Goal: Navigation & Orientation: Find specific page/section

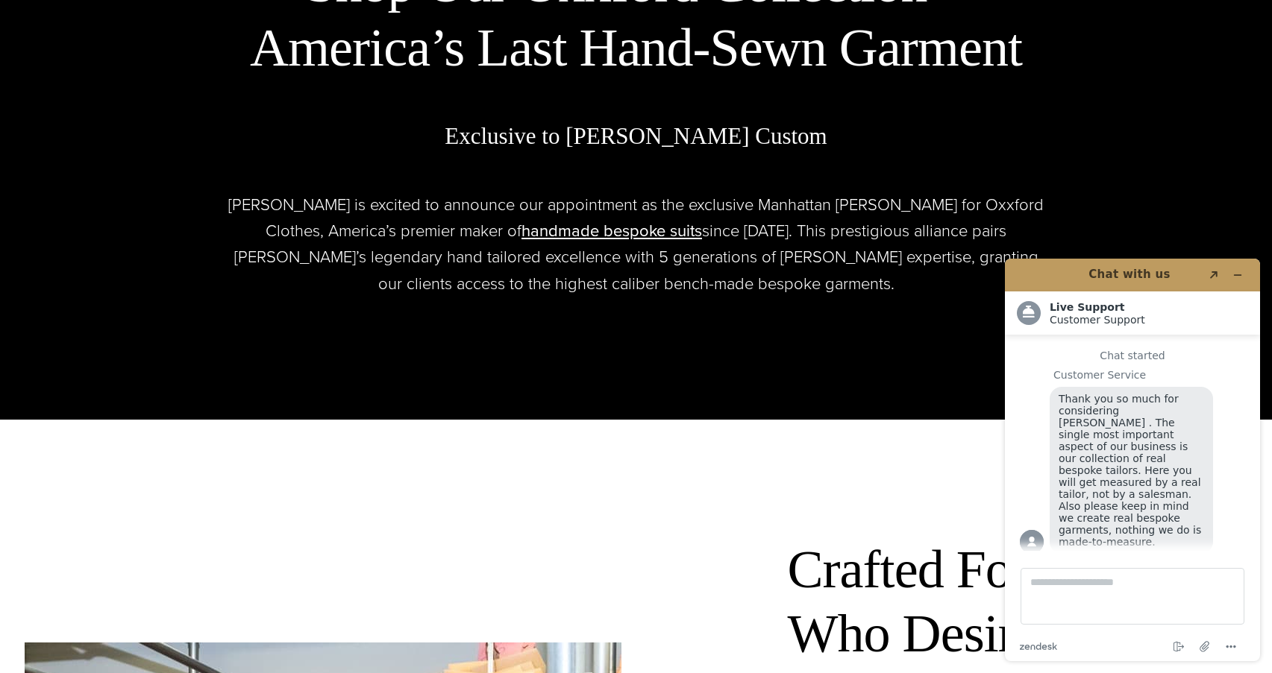
scroll to position [848, 0]
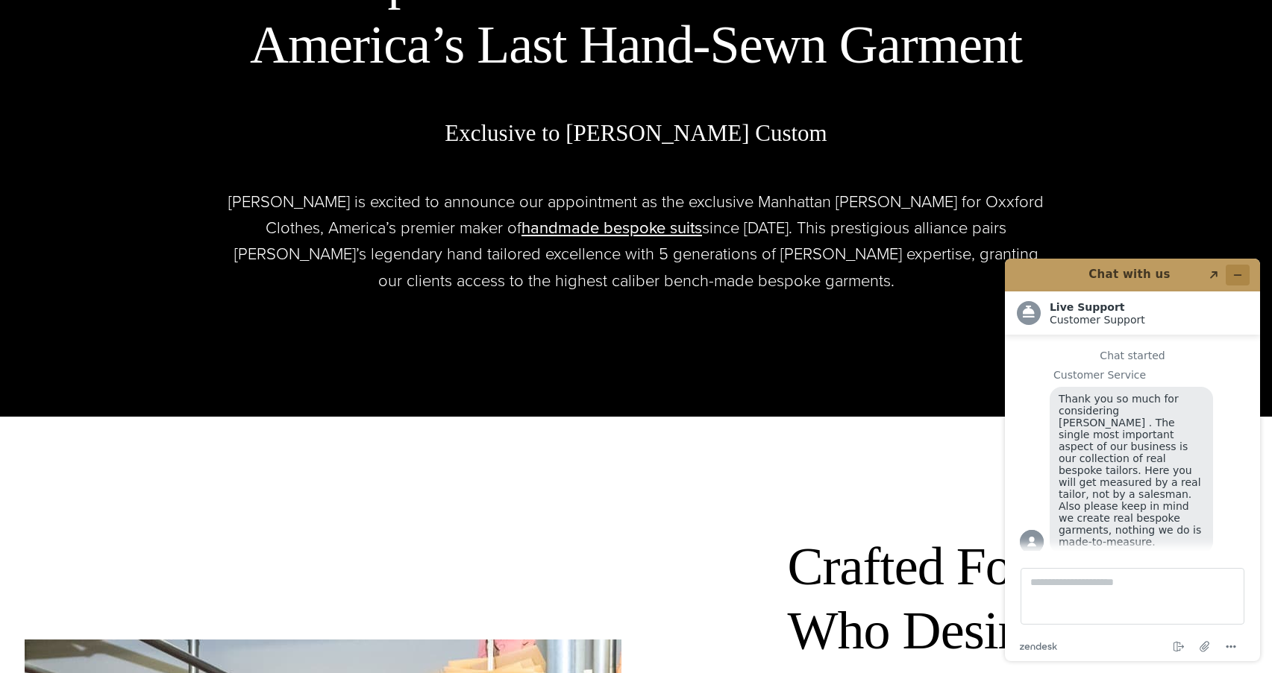
click at [1237, 267] on button "Minimize widget" at bounding box center [1237, 275] width 24 height 21
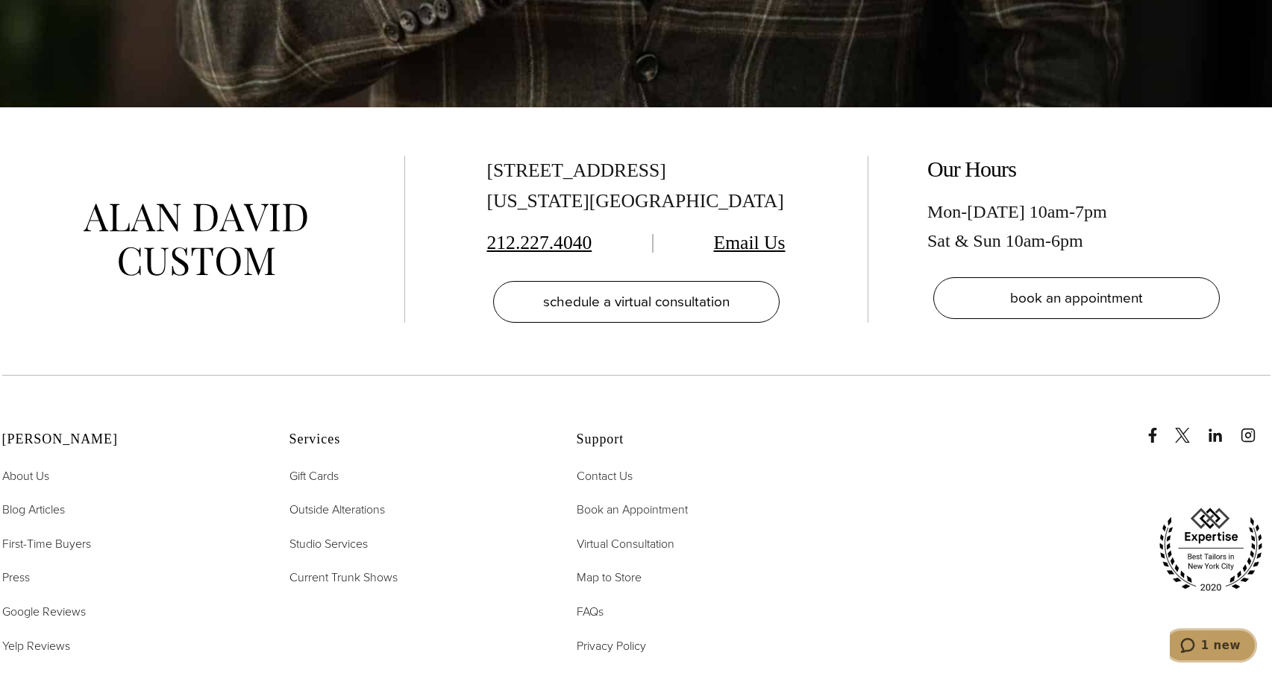
scroll to position [6029, 0]
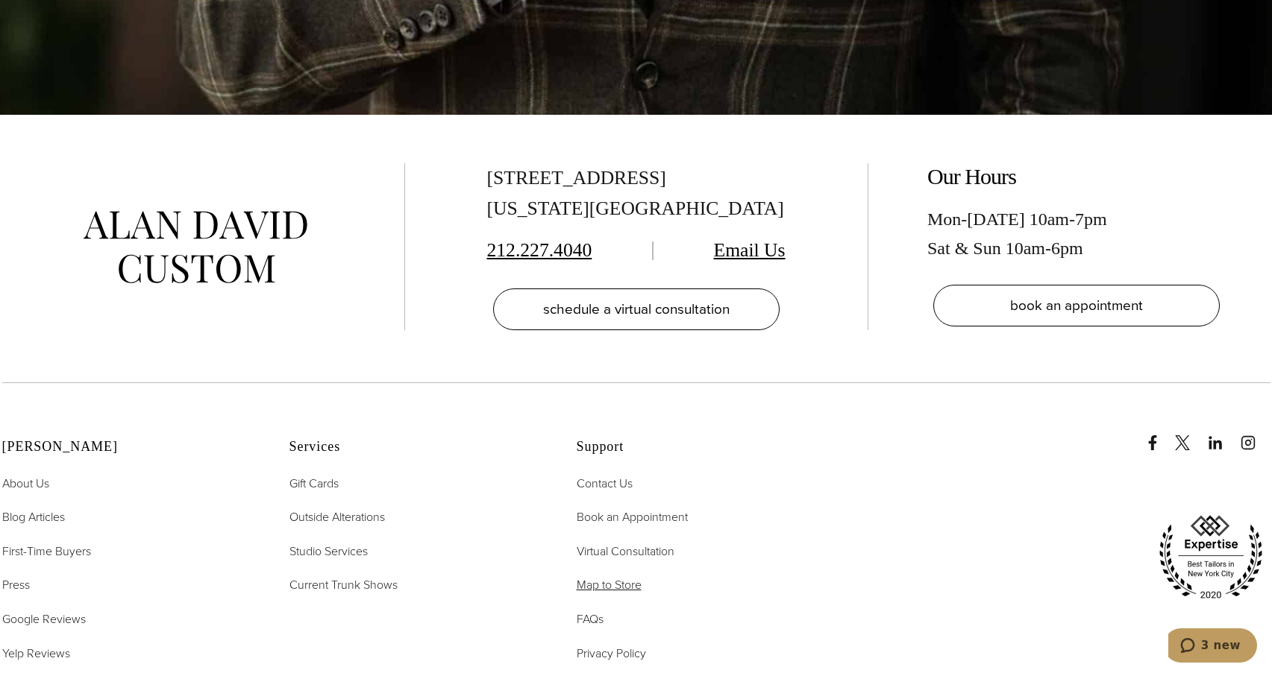
click at [591, 577] on span "Map to Store" at bounding box center [609, 585] width 65 height 17
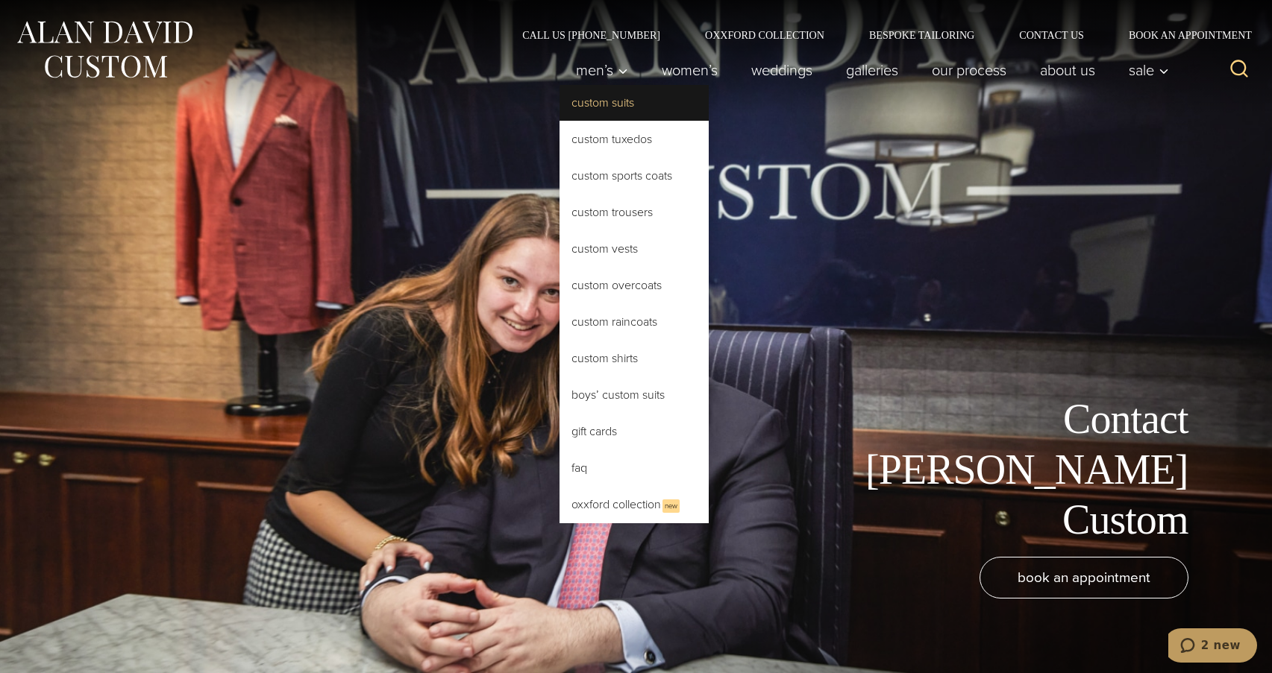
click at [591, 114] on link "Custom Suits" at bounding box center [633, 103] width 149 height 36
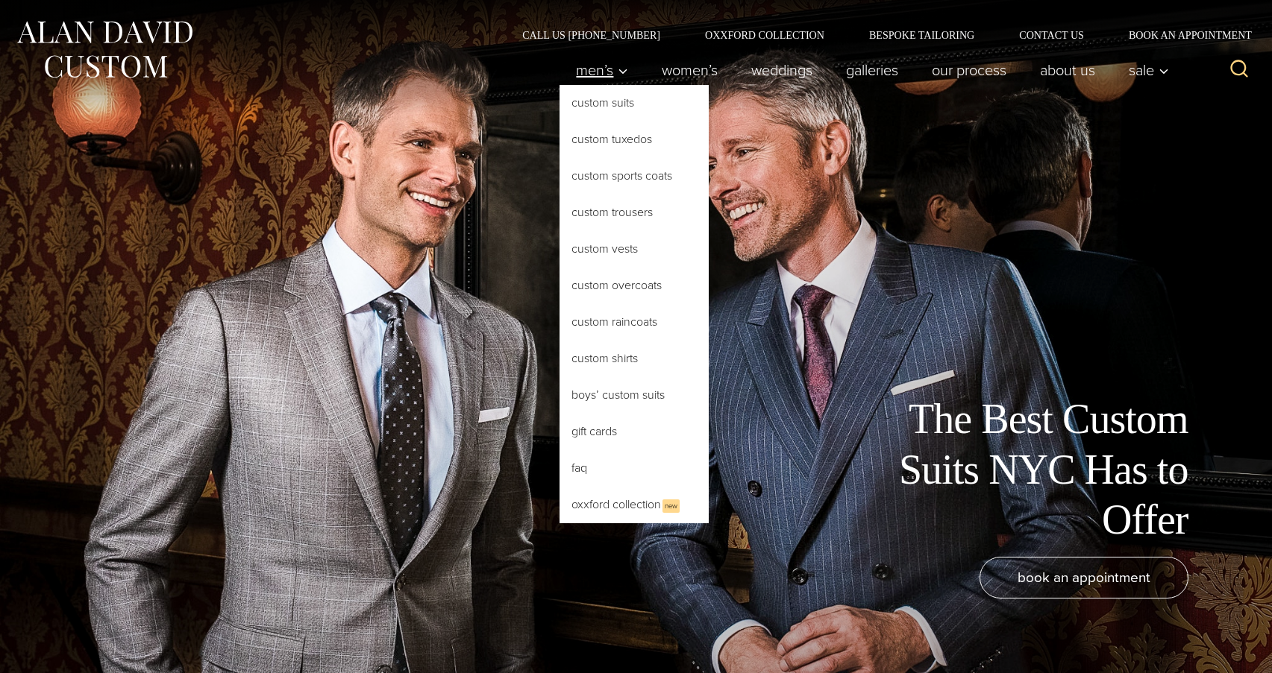
click at [588, 78] on span "Men’s" at bounding box center [602, 70] width 52 height 15
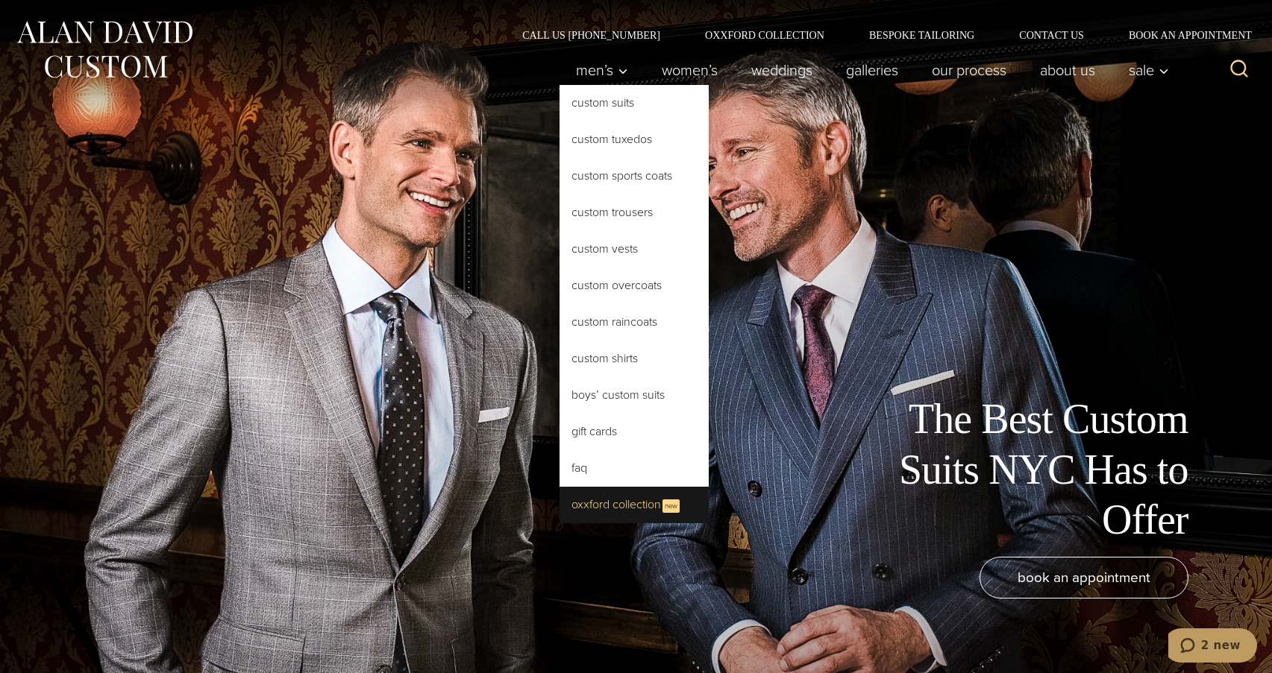
click at [582, 498] on link "Oxxford Collection New" at bounding box center [633, 505] width 149 height 37
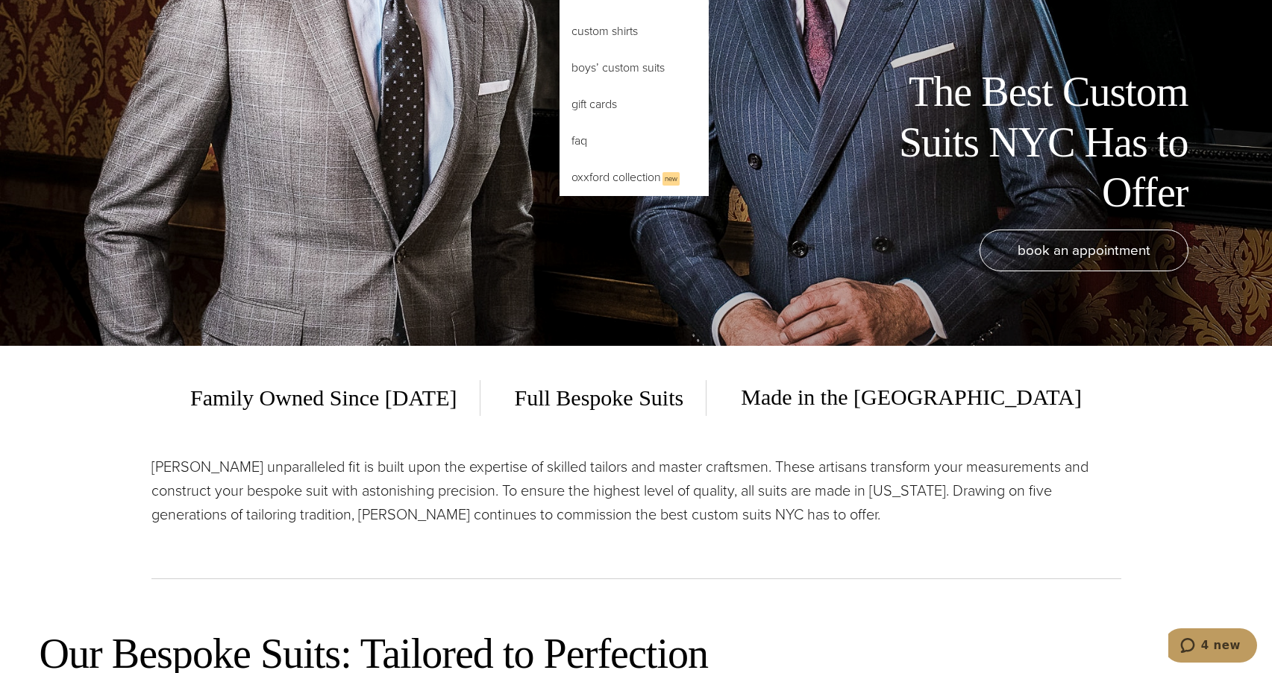
scroll to position [321, 0]
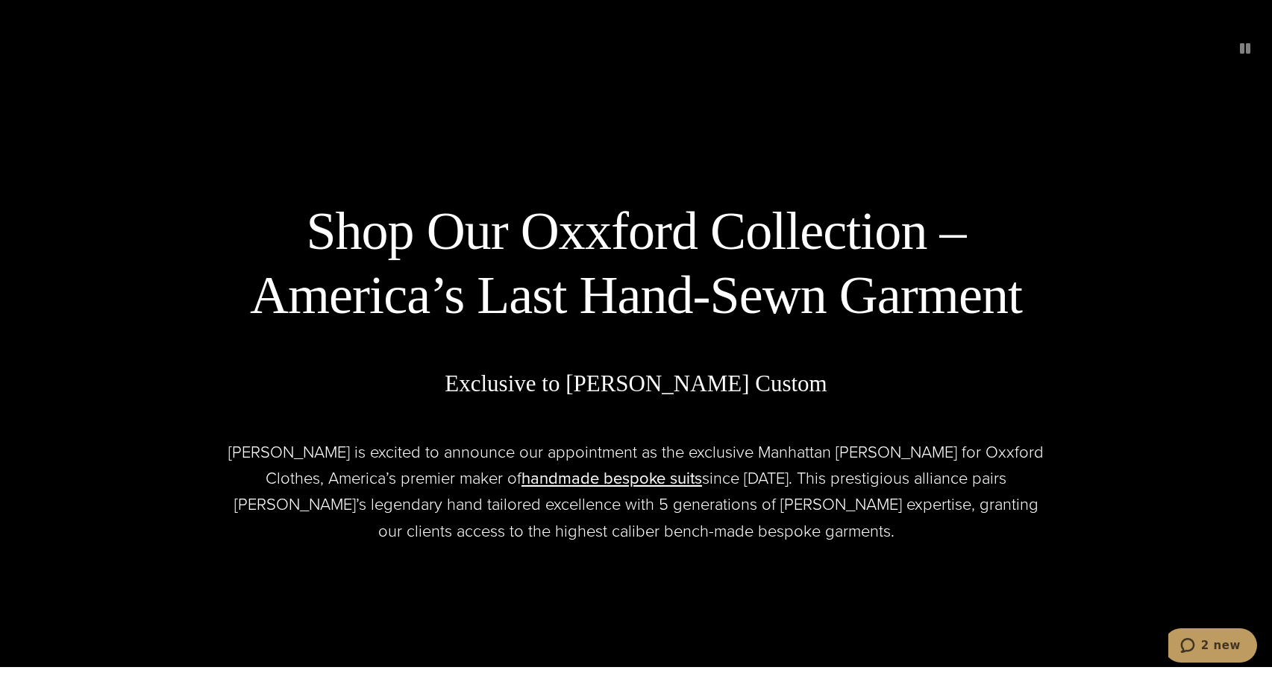
scroll to position [600, 0]
